Goal: Navigation & Orientation: Understand site structure

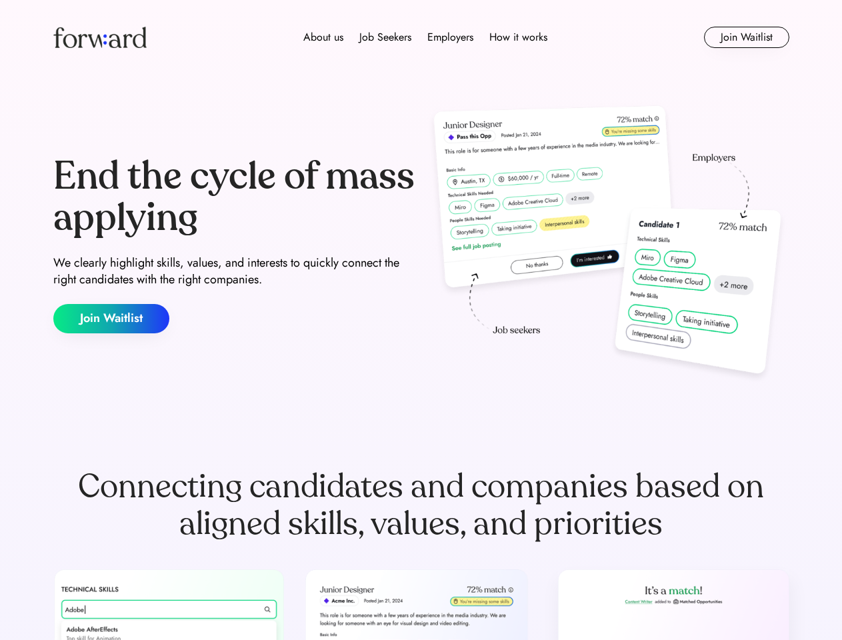
click at [421, 320] on div "End the cycle of mass applying We clearly highlight skills, values, and interes…" at bounding box center [421, 244] width 736 height 287
click at [421, 37] on div "About us Job Seekers Employers How it works" at bounding box center [425, 37] width 525 height 16
click at [100, 37] on img at bounding box center [99, 37] width 93 height 21
click at [425, 37] on div "About us Job Seekers Employers How it works" at bounding box center [425, 37] width 525 height 16
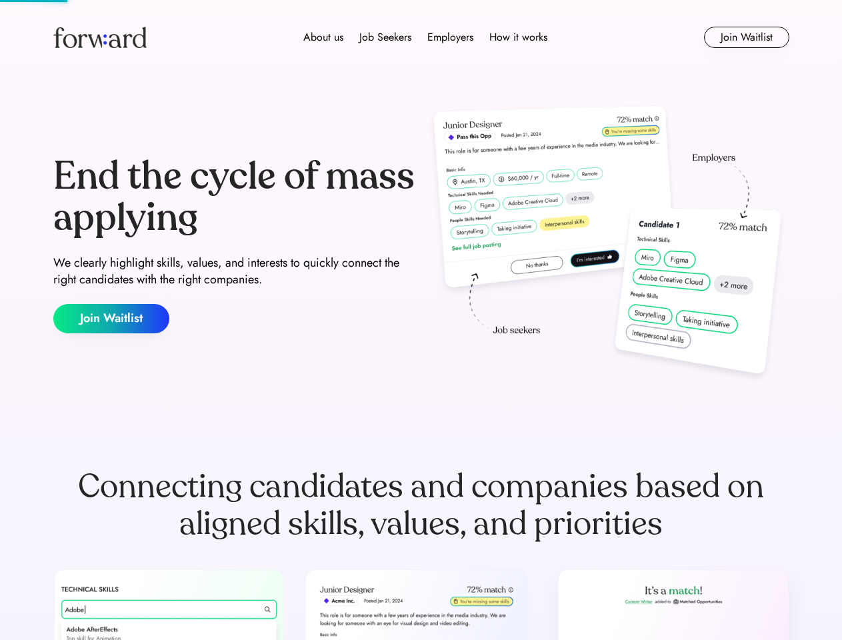
click at [323, 37] on div "About us" at bounding box center [323, 37] width 40 height 16
click at [385, 37] on div "Job Seekers" at bounding box center [385, 37] width 52 height 16
click at [450, 37] on div "Employers" at bounding box center [450, 37] width 46 height 16
click at [517, 37] on div "How it works" at bounding box center [518, 37] width 58 height 16
click at [746, 37] on button "Join Waitlist" at bounding box center [746, 37] width 85 height 21
